Goal: Information Seeking & Learning: Find specific page/section

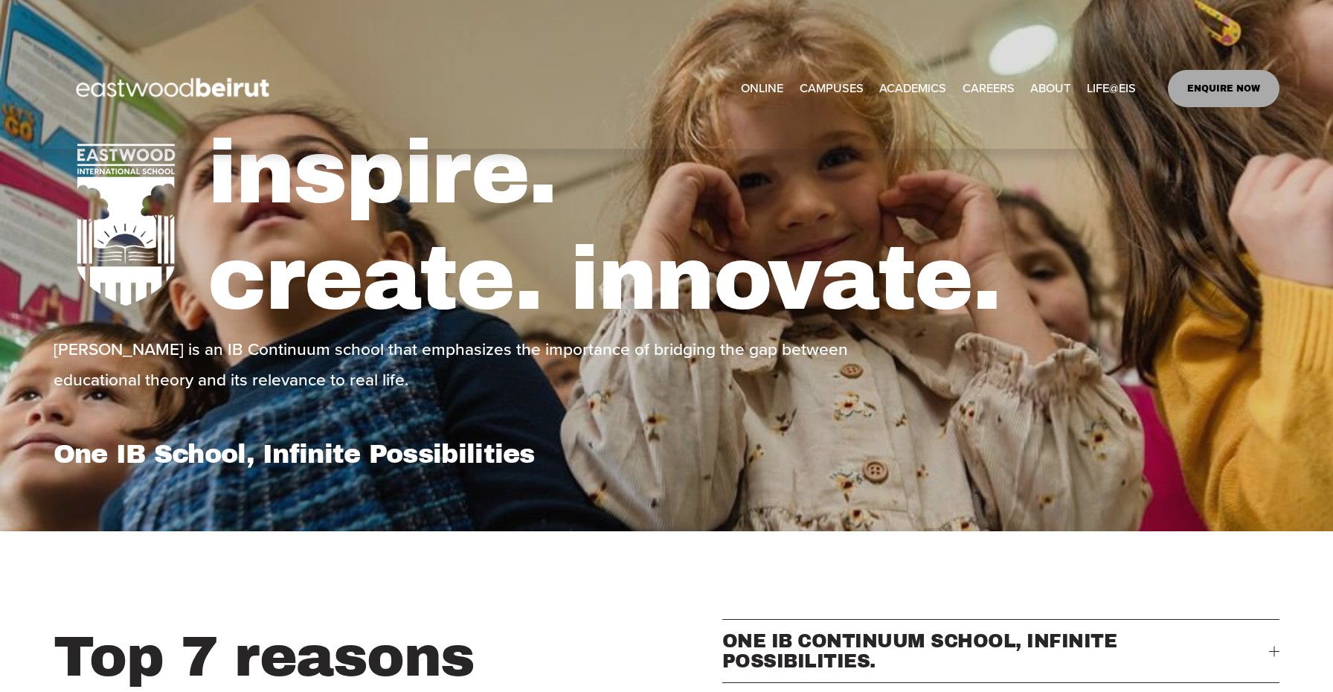
scroll to position [83, 0]
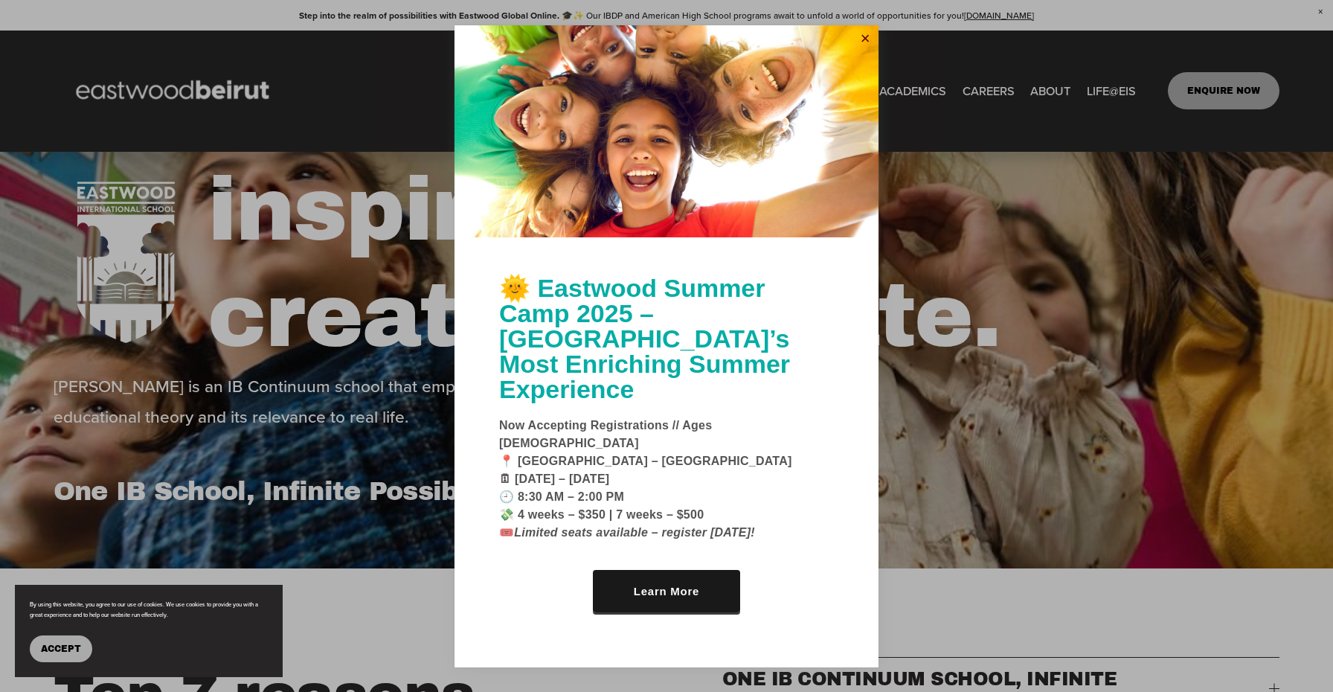
click at [861, 51] on link "Close" at bounding box center [865, 40] width 22 height 24
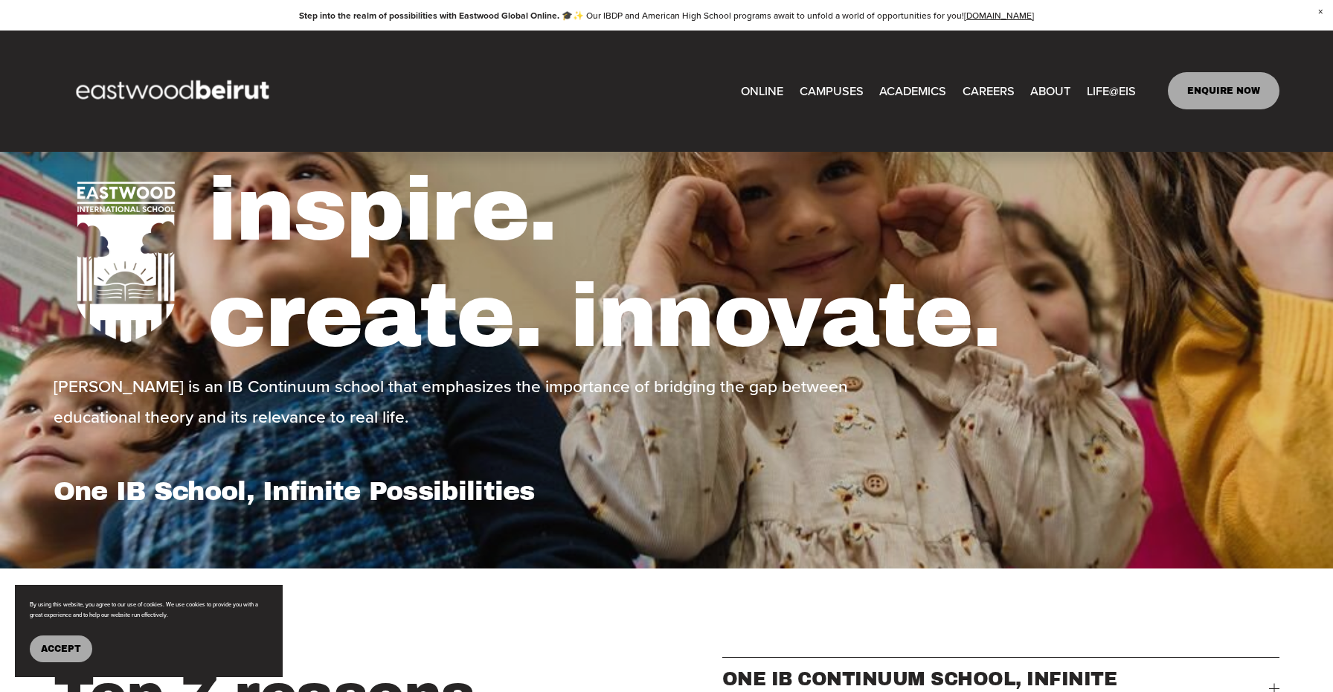
click at [0, 0] on span "Tuition & Financial Aid" at bounding box center [0, 0] width 0 height 0
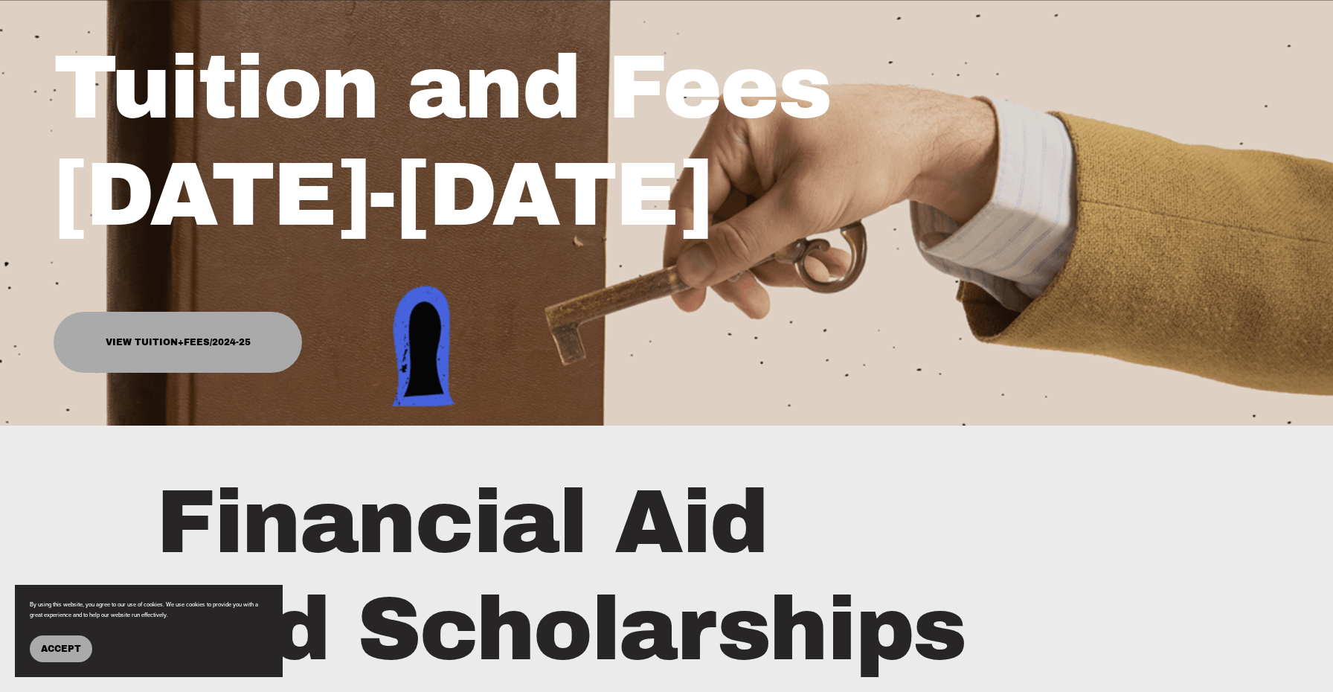
scroll to position [301, 0]
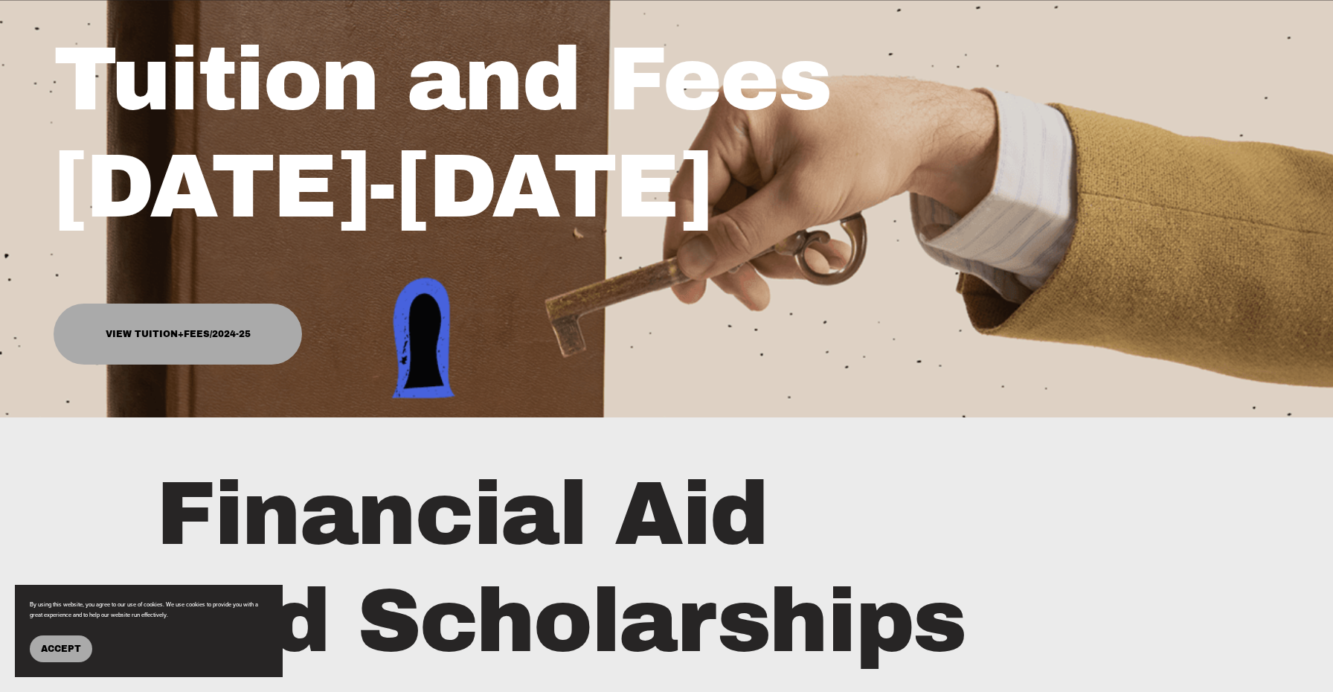
click at [148, 327] on link "View Tuition+Fees/2024-25" at bounding box center [178, 334] width 249 height 61
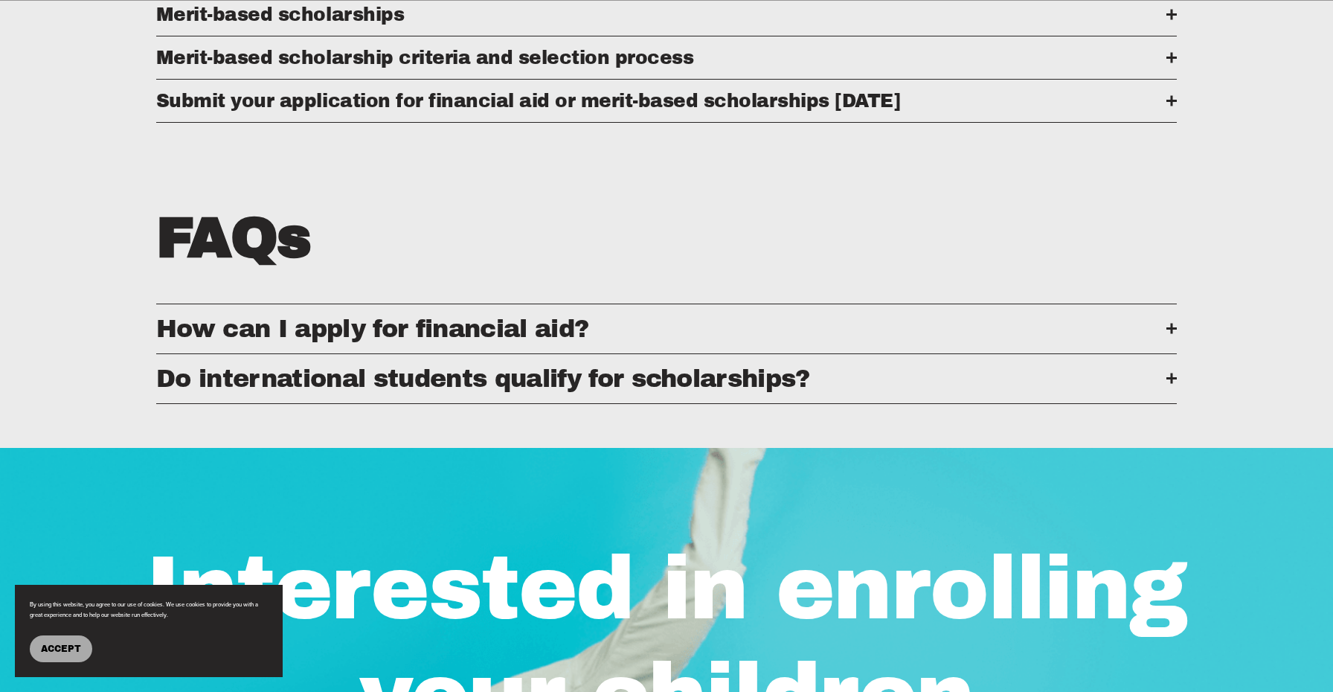
scroll to position [1205, 0]
